Goal: Information Seeking & Learning: Check status

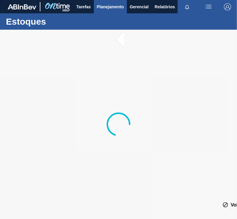
click at [103, 8] on span "Planejamento" at bounding box center [110, 6] width 27 height 7
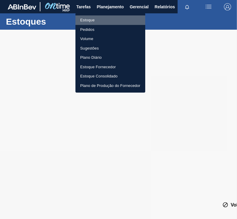
click at [103, 23] on li "Estoque" at bounding box center [110, 19] width 70 height 9
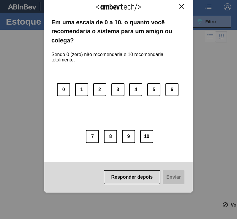
click at [178, 8] on button "Close" at bounding box center [181, 6] width 8 height 5
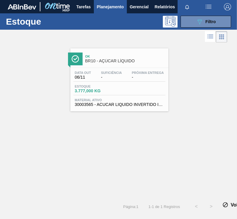
click at [133, 70] on div "Data out 06/11 Suficiência - Próxima Entrega - Estoque 3.777,000 KG Material at…" at bounding box center [119, 88] width 98 height 40
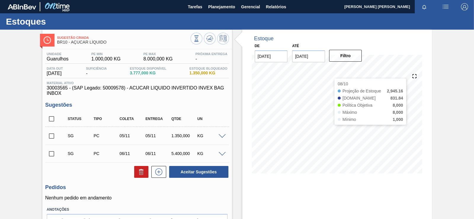
click at [236, 57] on input "[DATE]" at bounding box center [308, 56] width 33 height 12
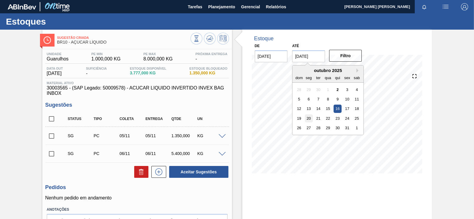
click at [236, 118] on div "20" at bounding box center [309, 118] width 8 height 8
click at [236, 54] on input "[DATE]" at bounding box center [308, 56] width 33 height 12
click at [236, 119] on div "22" at bounding box center [328, 118] width 8 height 8
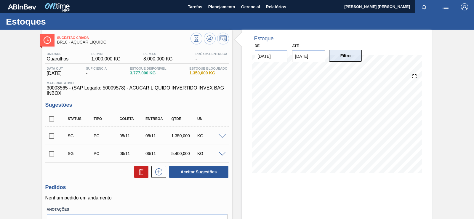
click at [236, 61] on button "Filtro" at bounding box center [345, 56] width 33 height 12
click at [236, 58] on input "[DATE]" at bounding box center [308, 56] width 33 height 12
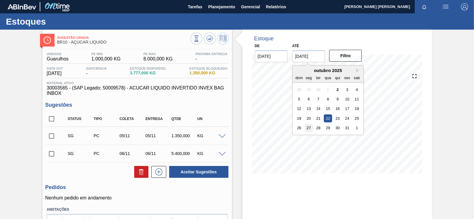
click at [236, 125] on div "27" at bounding box center [309, 128] width 8 height 8
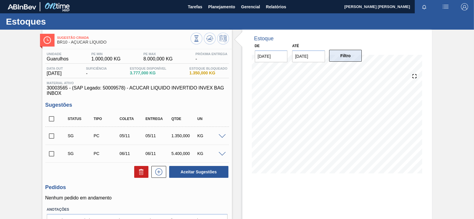
click at [236, 60] on button "Filtro" at bounding box center [345, 56] width 33 height 12
click at [209, 39] on icon at bounding box center [210, 38] width 4 height 3
click at [236, 58] on input "[DATE]" at bounding box center [308, 56] width 33 height 12
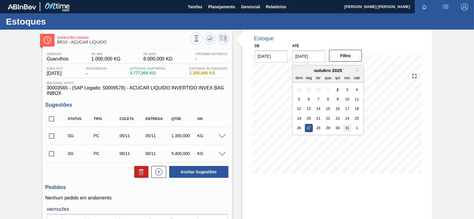
click at [236, 130] on div "31" at bounding box center [348, 128] width 8 height 8
type input "[DATE]"
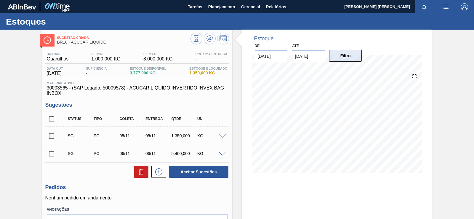
click at [236, 60] on button "Filtro" at bounding box center [345, 56] width 33 height 12
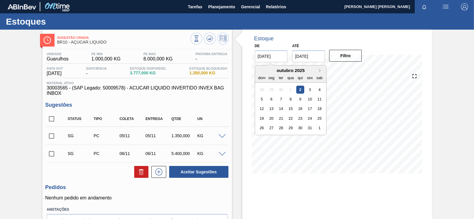
click at [236, 61] on input "[DATE]" at bounding box center [271, 56] width 33 height 12
drag, startPoint x: 221, startPoint y: 105, endPoint x: 226, endPoint y: 106, distance: 4.4
click at [221, 105] on h3 "Sugestões" at bounding box center [137, 105] width 184 height 6
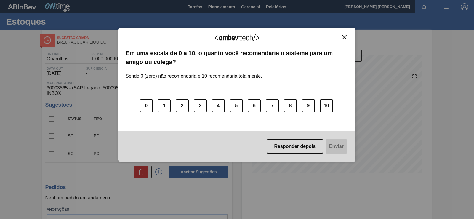
drag, startPoint x: 345, startPoint y: 35, endPoint x: 342, endPoint y: 33, distance: 3.6
click at [236, 33] on div "Agradecemos seu feedback! Em uma escala de 0 a 10, o quanto você recomendaria o…" at bounding box center [237, 95] width 237 height 135
click at [236, 37] on div "Agradecemos seu feedback!" at bounding box center [237, 42] width 223 height 14
drag, startPoint x: 352, startPoint y: 43, endPoint x: 344, endPoint y: 39, distance: 9.7
click at [236, 40] on div "Agradecemos seu feedback! Em uma escala de 0 a 10, o quanto você recomendaria o…" at bounding box center [237, 95] width 237 height 135
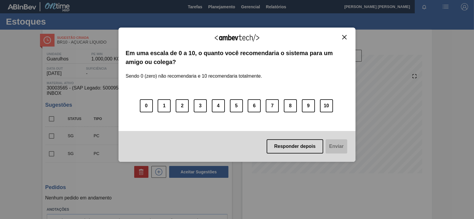
drag, startPoint x: 345, startPoint y: 37, endPoint x: 339, endPoint y: 31, distance: 8.2
click at [236, 36] on img "Close" at bounding box center [344, 37] width 4 height 4
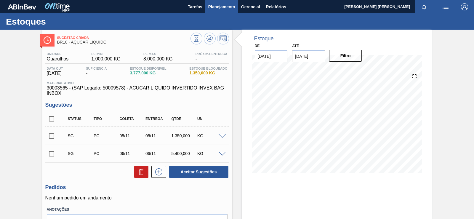
click at [206, 6] on button "Planejamento" at bounding box center [221, 6] width 33 height 13
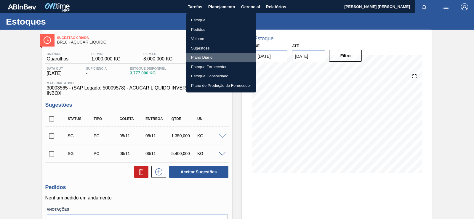
click at [195, 56] on li "Plano Diário" at bounding box center [221, 57] width 70 height 9
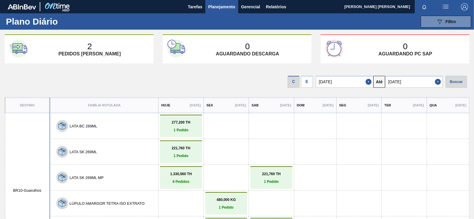
click at [236, 78] on div "E" at bounding box center [307, 82] width 12 height 12
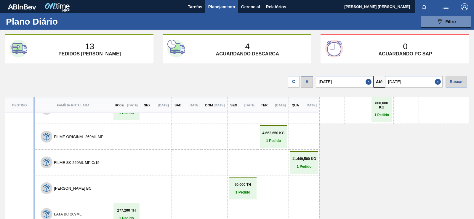
drag, startPoint x: 235, startPoint y: 149, endPoint x: 230, endPoint y: 165, distance: 16.9
drag, startPoint x: 230, startPoint y: 165, endPoint x: 227, endPoint y: 135, distance: 31.0
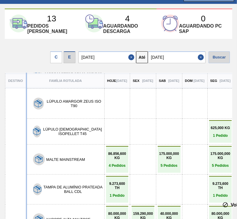
scroll to position [227, 1]
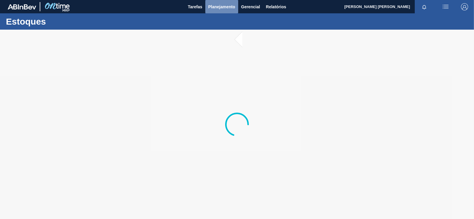
click at [221, 9] on span "Planejamento" at bounding box center [221, 6] width 27 height 7
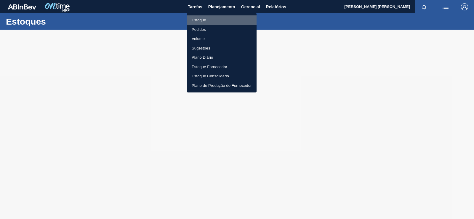
click at [215, 18] on li "Estoque" at bounding box center [222, 19] width 70 height 9
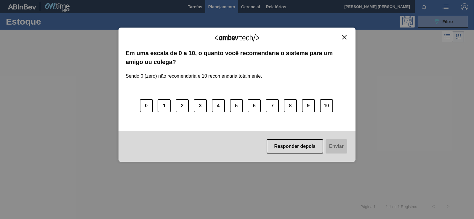
click at [342, 38] on button "Close" at bounding box center [345, 37] width 8 height 5
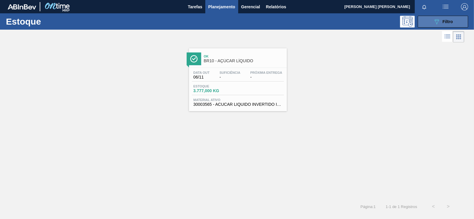
click at [458, 21] on button "089F7B8B-B2A5-4AFE-B5C0-19BA573D28AC Filtro" at bounding box center [443, 22] width 50 height 12
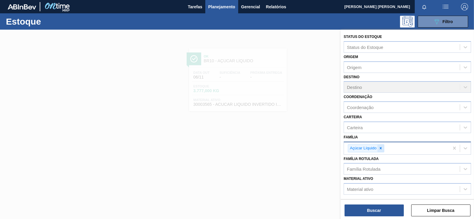
click at [382, 151] on div at bounding box center [381, 148] width 7 height 7
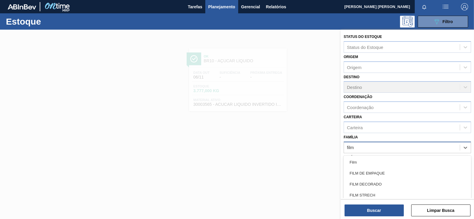
type input "filme"
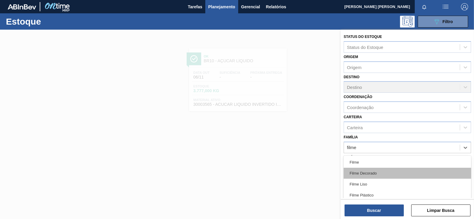
click at [378, 175] on div "Filme Decorado" at bounding box center [407, 173] width 127 height 11
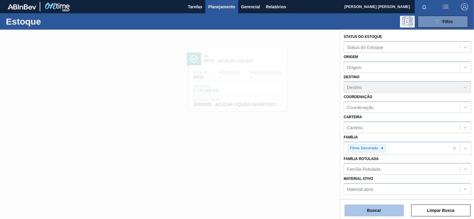
click at [389, 214] on button "Buscar" at bounding box center [374, 211] width 59 height 12
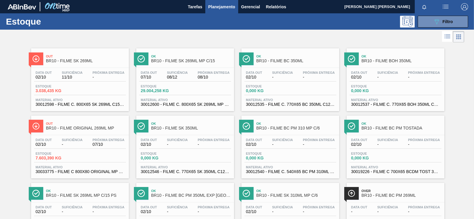
click at [89, 85] on div "Estoque 3.038,435 KG" at bounding box center [80, 89] width 92 height 11
